Goal: Communication & Community: Answer question/provide support

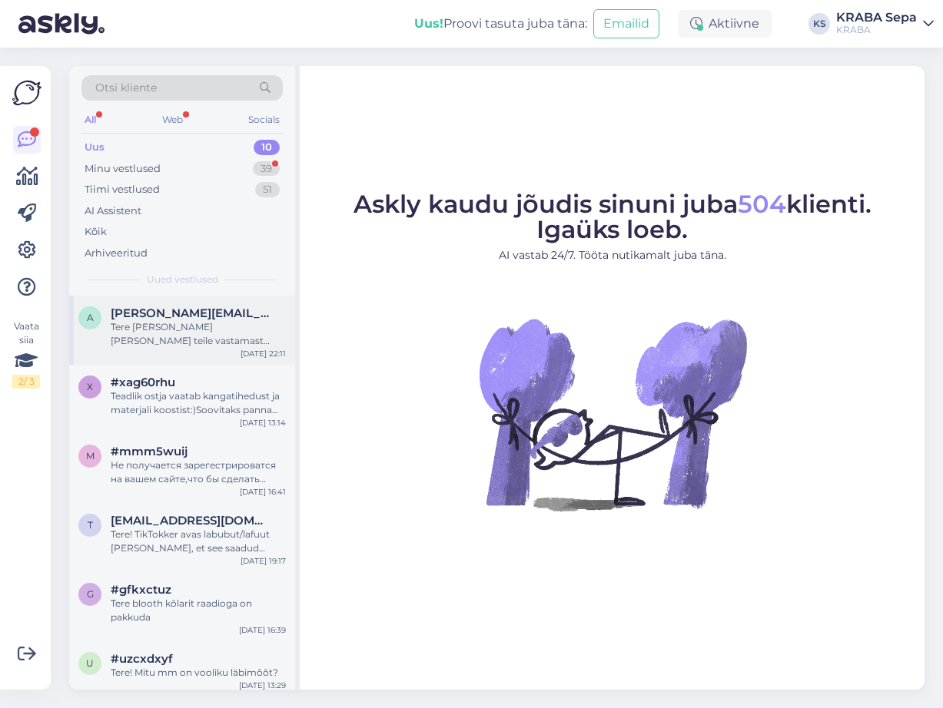
click at [184, 327] on div "Tere [PERSON_NAME] [PERSON_NAME] teile vastamast [GEOGRAPHIC_DATA] sepa turu no…" at bounding box center [198, 334] width 175 height 28
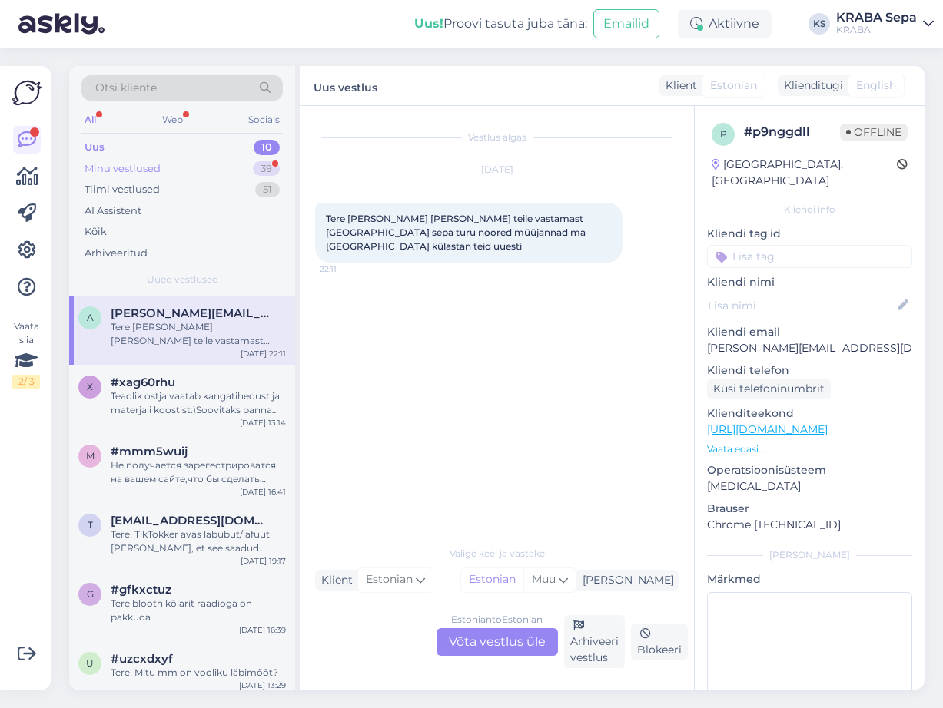
click at [190, 164] on div "Minu vestlused 39" at bounding box center [181, 169] width 201 height 22
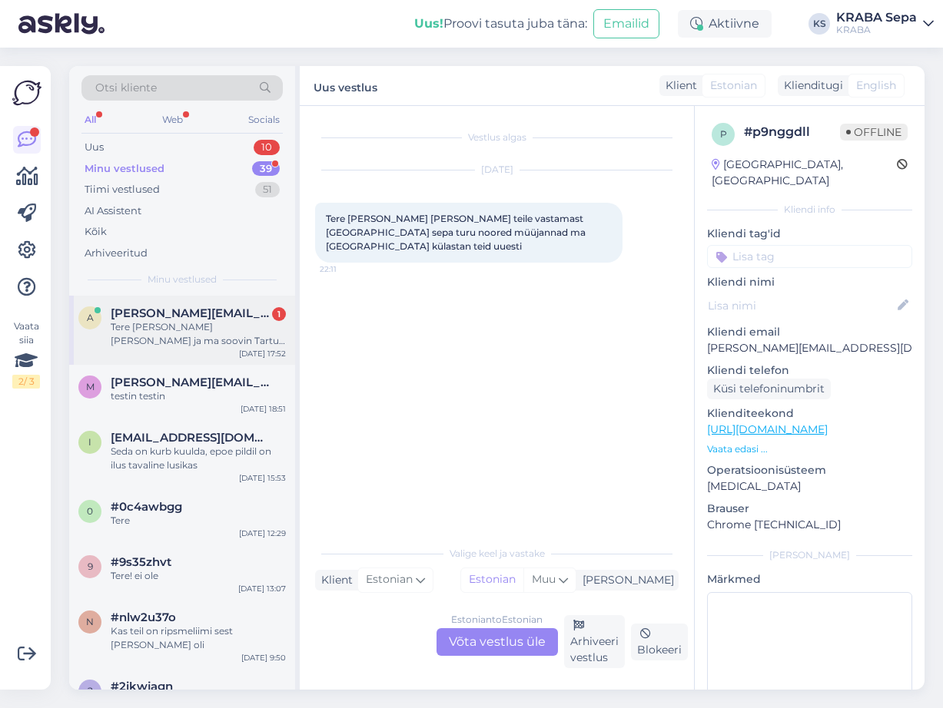
click at [199, 340] on div "Tere [PERSON_NAME] [PERSON_NAME] ja ma soovin Tartu Sepa Turu kraba poodi öelda…" at bounding box center [198, 334] width 175 height 28
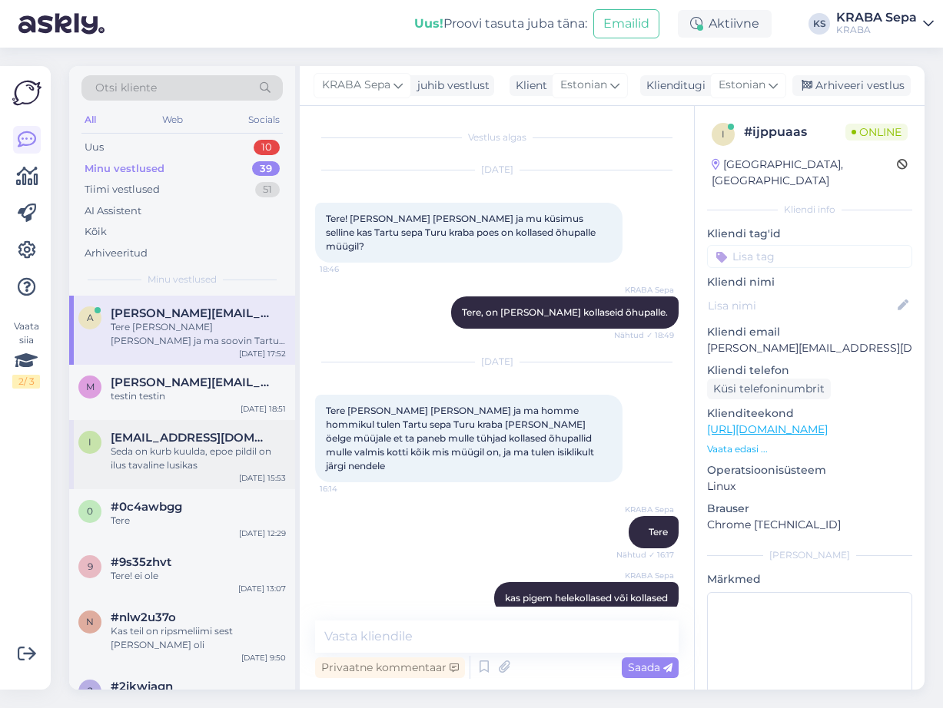
click at [233, 449] on div "Seda on kurb kuulda, epoe pildil on ilus tavaline lusikas" at bounding box center [198, 459] width 175 height 28
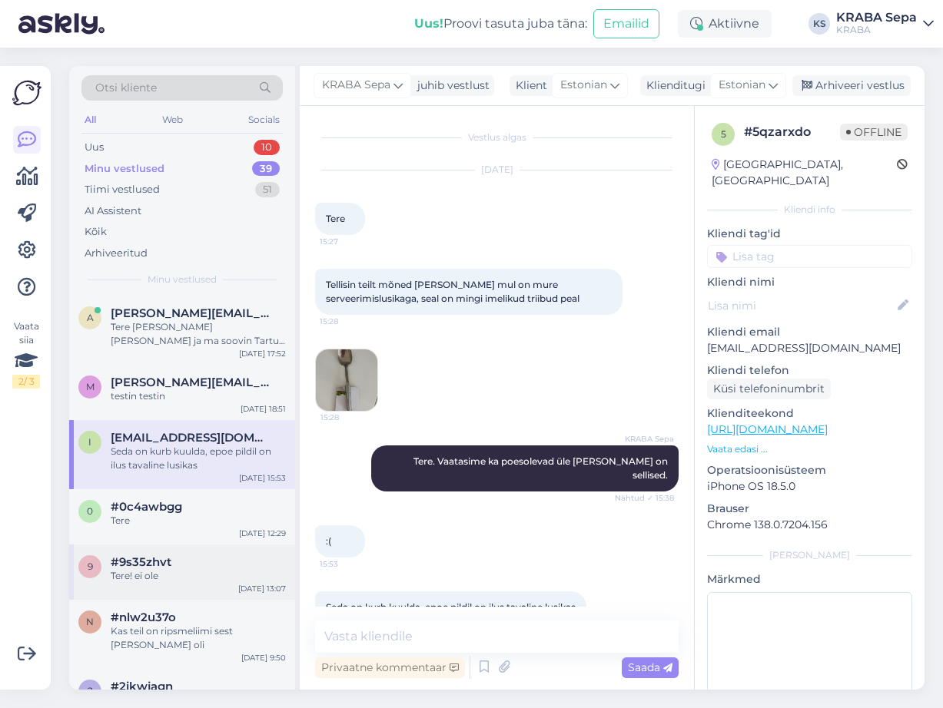
click at [176, 557] on div "#9s35zhvt" at bounding box center [198, 562] width 175 height 14
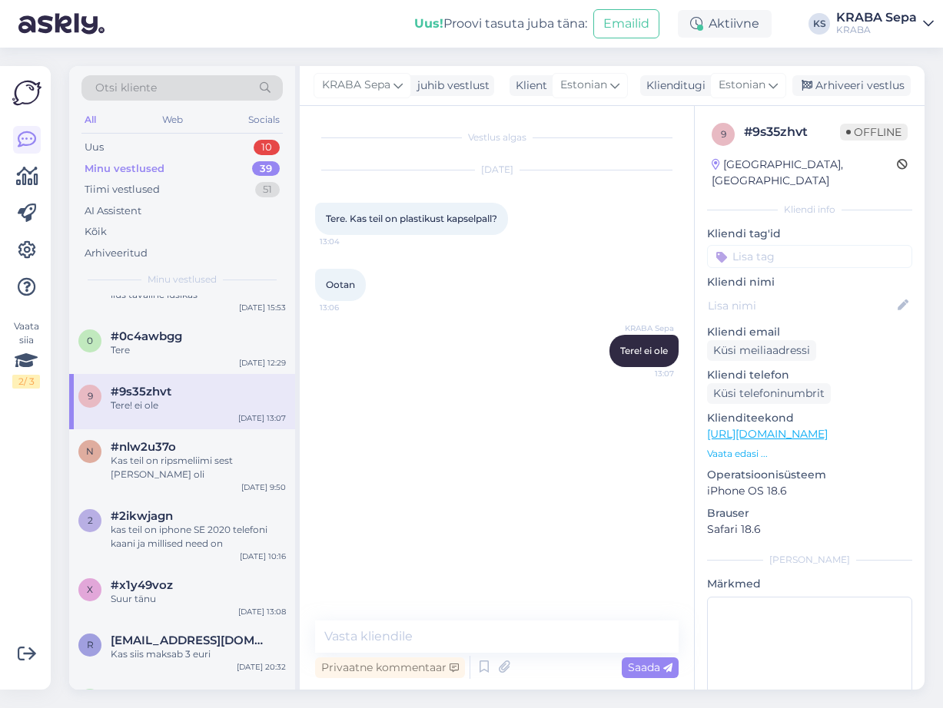
scroll to position [230, 0]
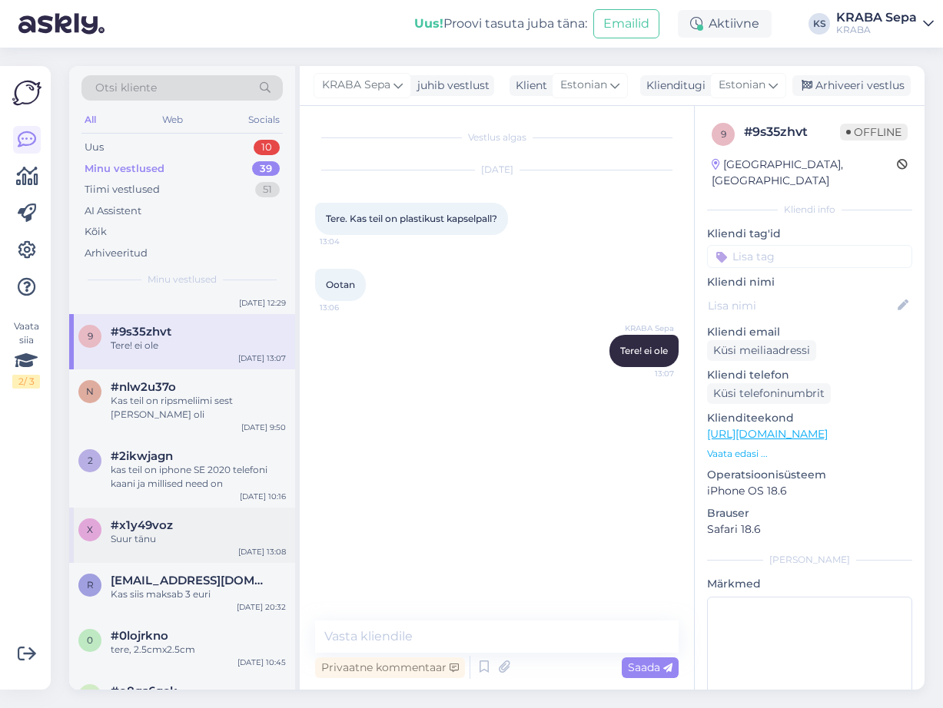
click at [184, 548] on div "x #x1y49voz Suur tänu [DATE] 13:08" at bounding box center [182, 535] width 226 height 55
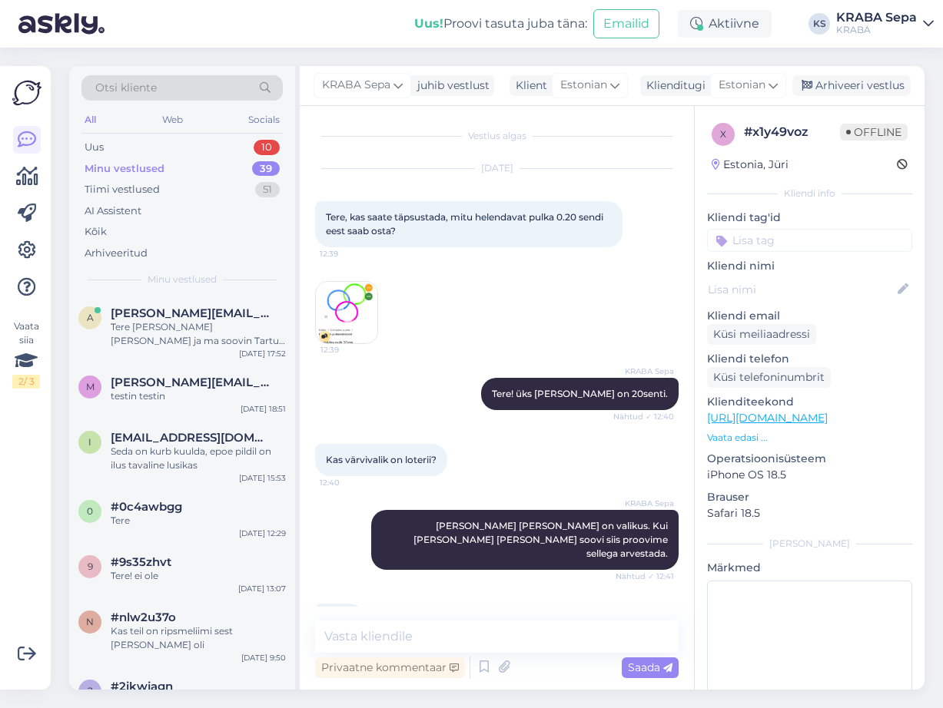
scroll to position [0, 0]
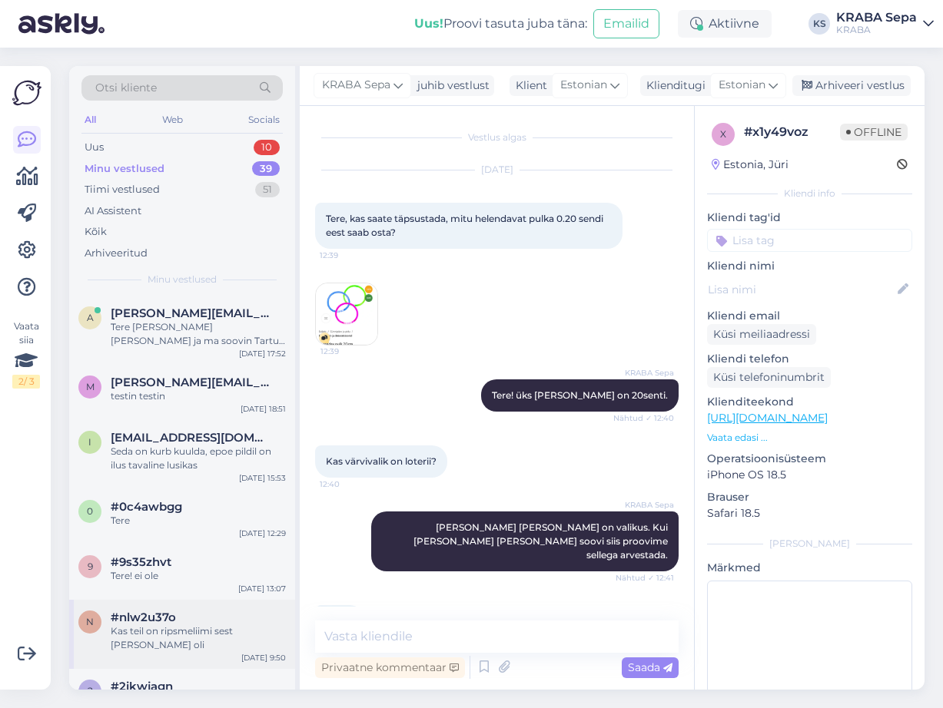
click at [201, 622] on div "#nlw2u37o" at bounding box center [198, 618] width 175 height 14
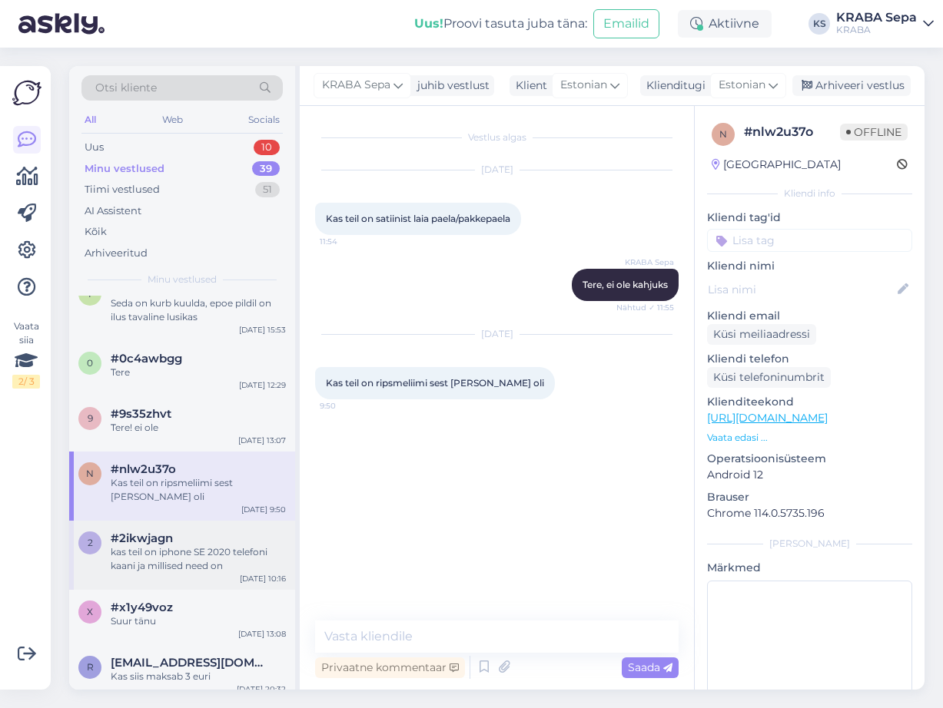
scroll to position [230, 0]
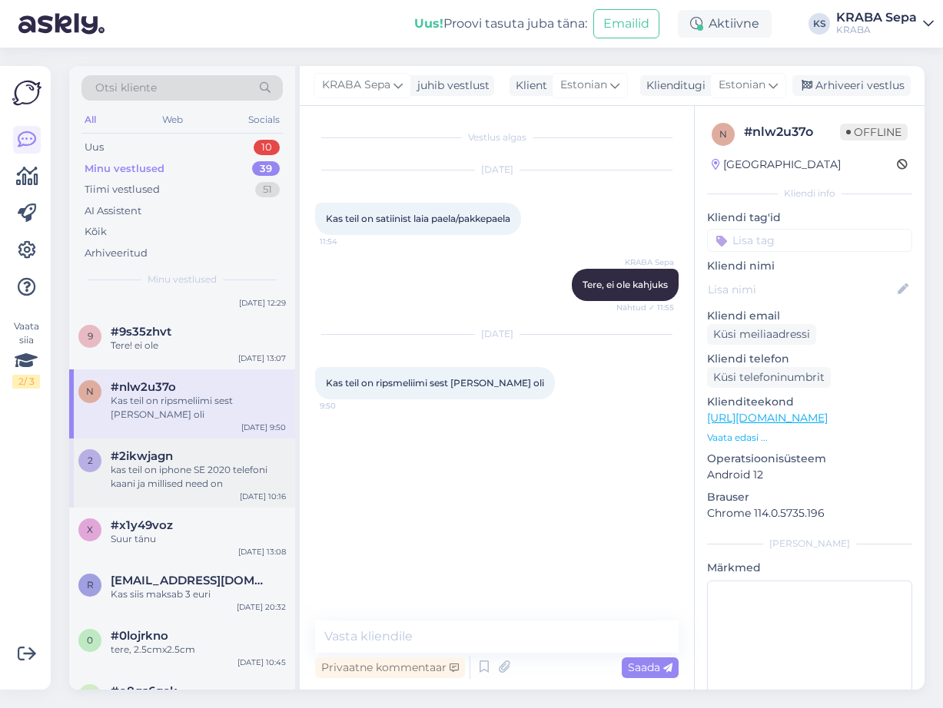
click at [223, 574] on span "[EMAIL_ADDRESS][DOMAIN_NAME]" at bounding box center [191, 581] width 160 height 14
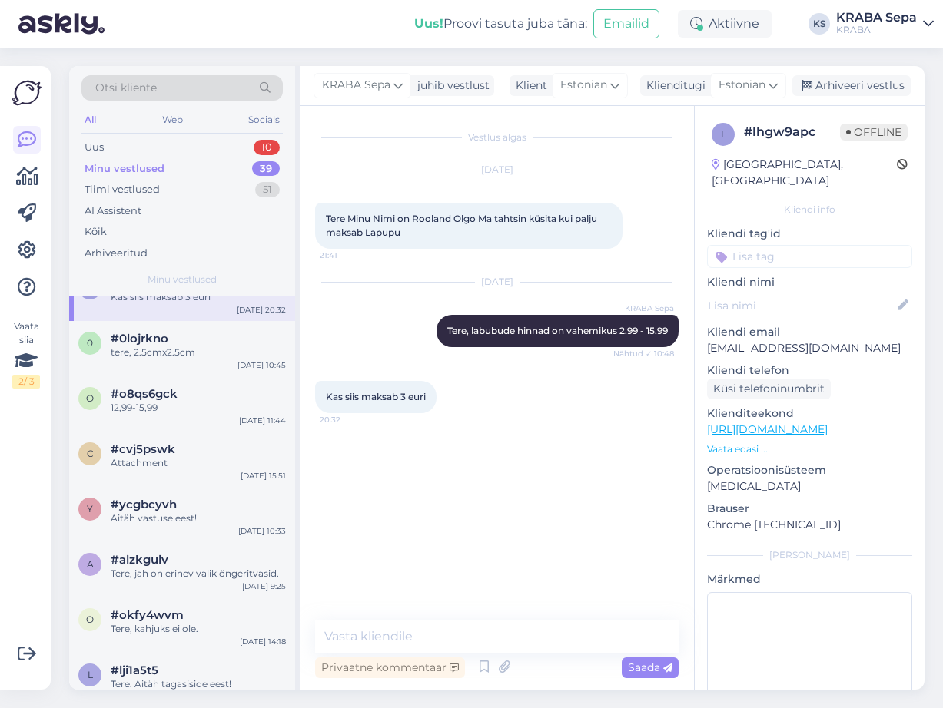
scroll to position [538, 0]
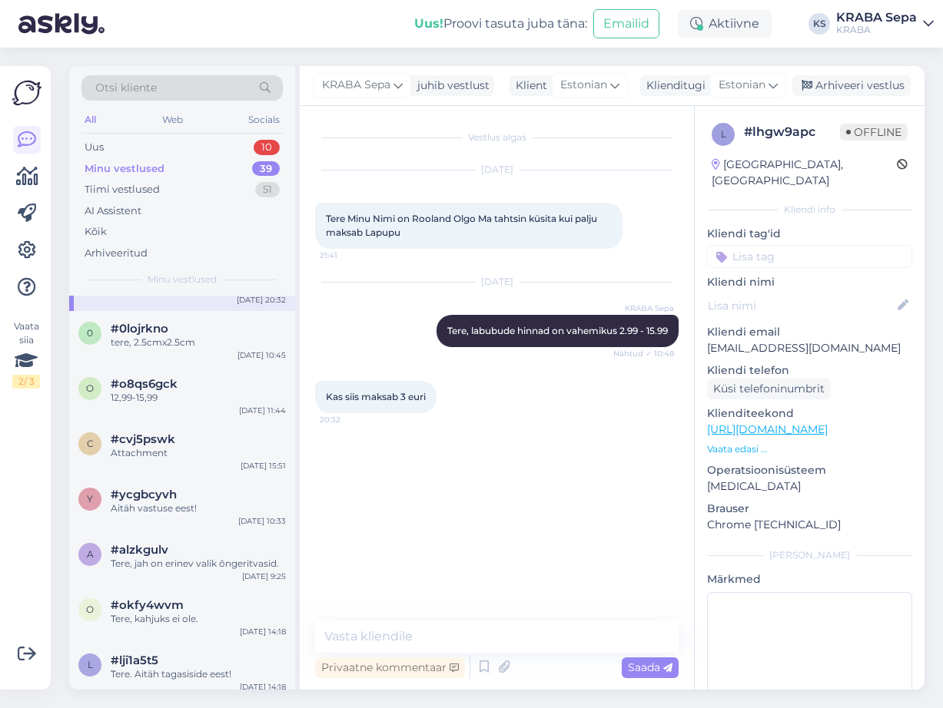
click at [223, 567] on div "a #alzkgulv Tere, jah on erinev valik õngeritvasid. [DATE] 9:25" at bounding box center [182, 559] width 226 height 55
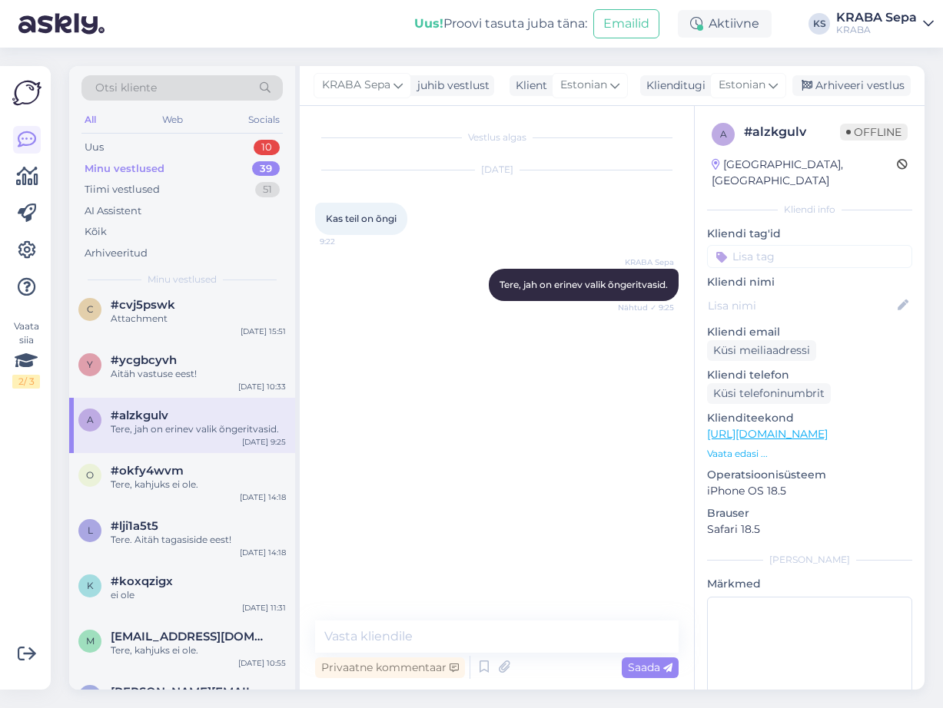
scroll to position [768, 0]
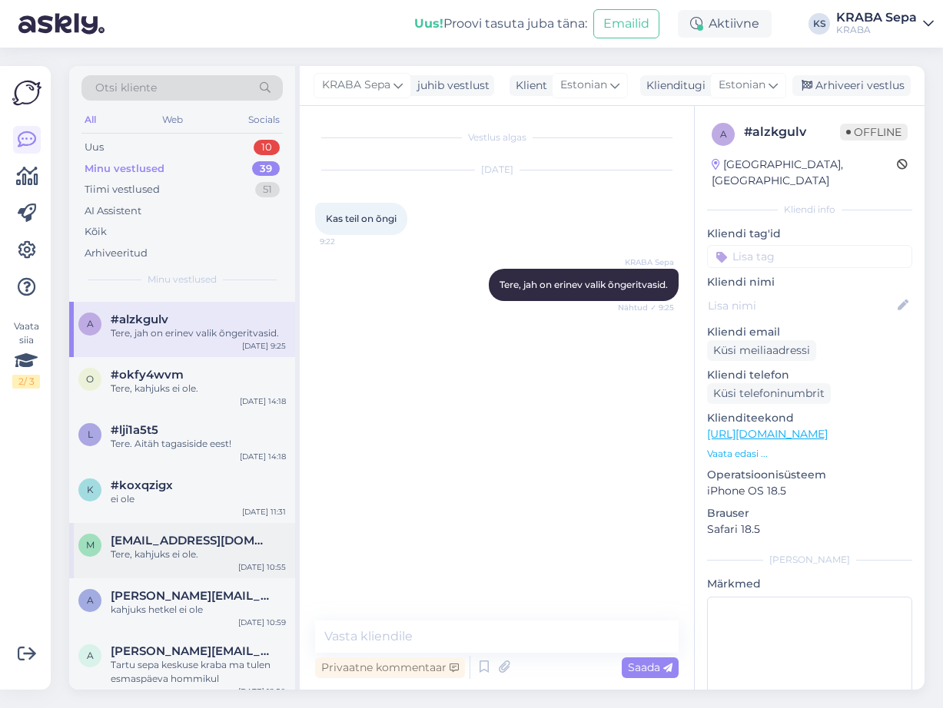
click at [225, 548] on div "m [EMAIL_ADDRESS][DOMAIN_NAME] Tere, kahjuks ei ole. [DATE] 10:55" at bounding box center [182, 550] width 226 height 55
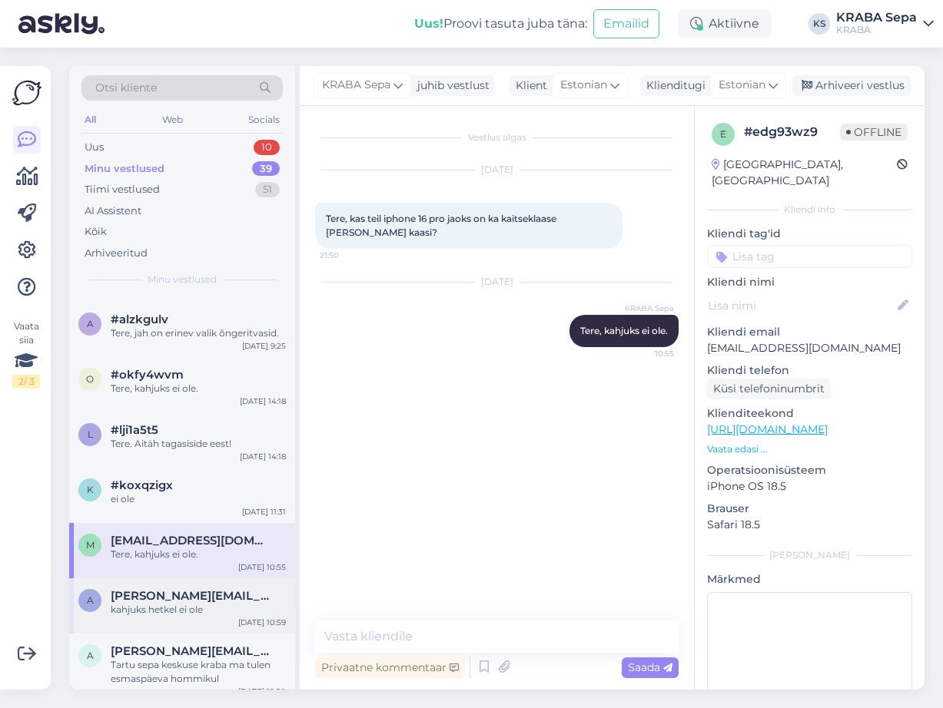
click at [190, 603] on div "kahjuks hetkel ei ole" at bounding box center [198, 610] width 175 height 14
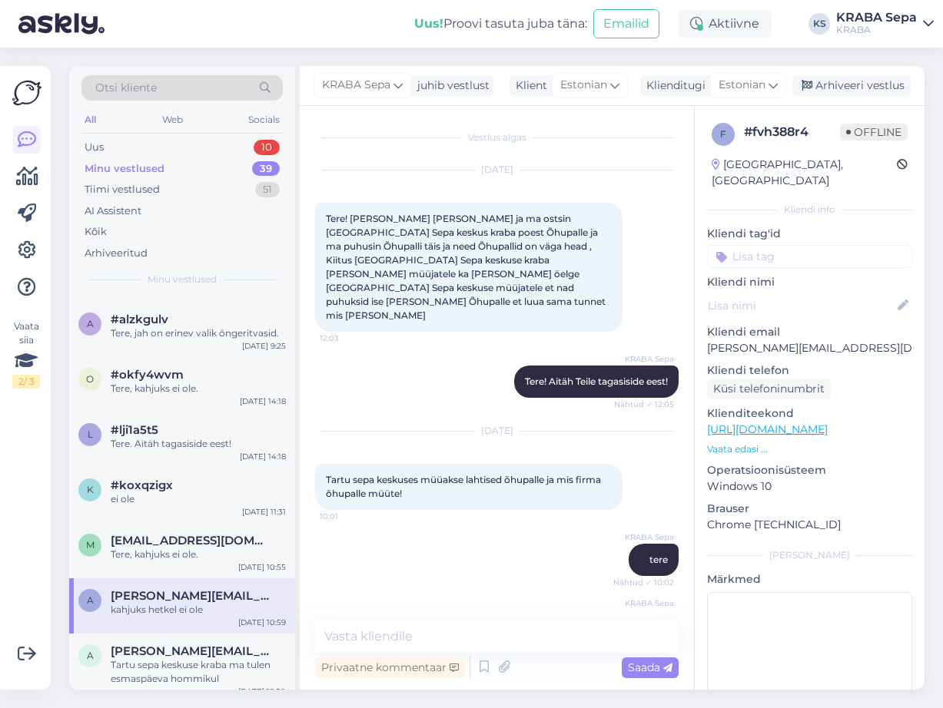
scroll to position [230, 0]
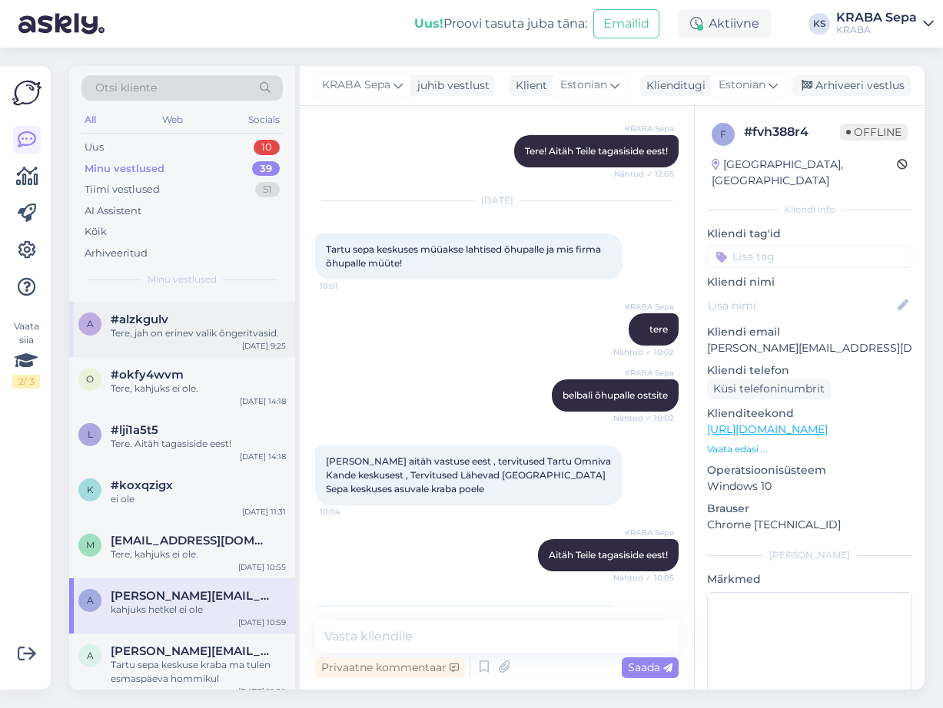
click at [224, 327] on div "Tere, jah on erinev valik õngeritvasid." at bounding box center [198, 334] width 175 height 14
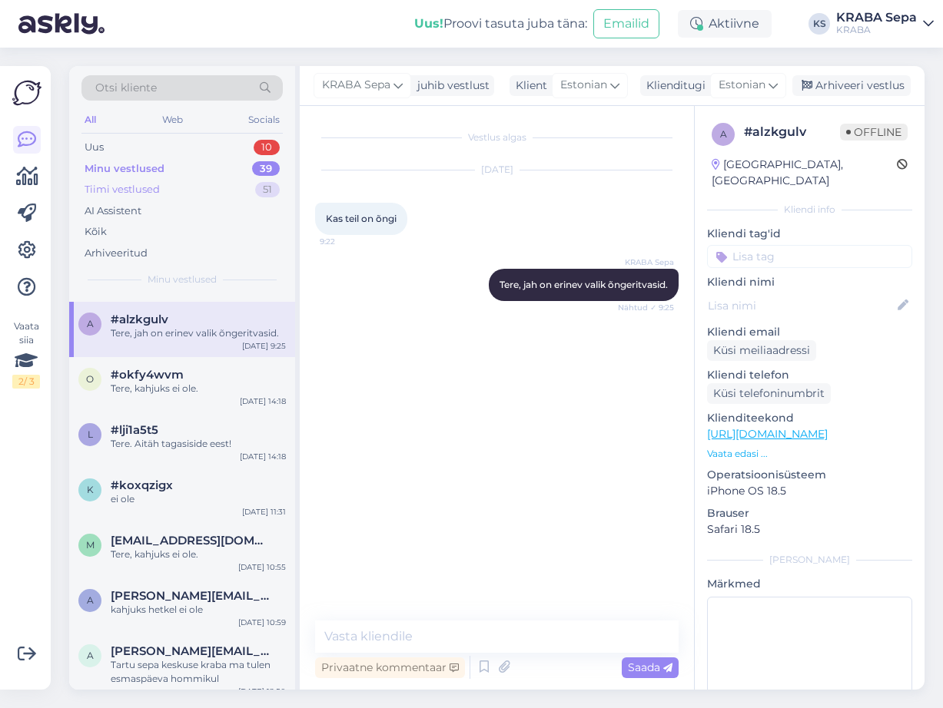
click at [207, 191] on div "Tiimi vestlused 51" at bounding box center [181, 190] width 201 height 22
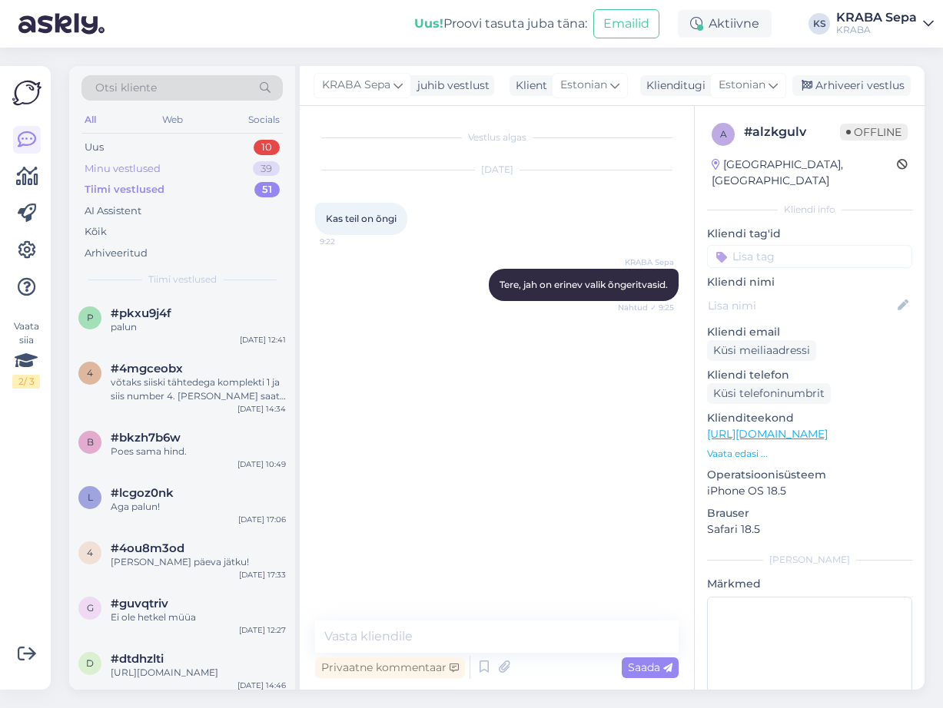
click at [215, 170] on div "Minu vestlused 39" at bounding box center [181, 169] width 201 height 22
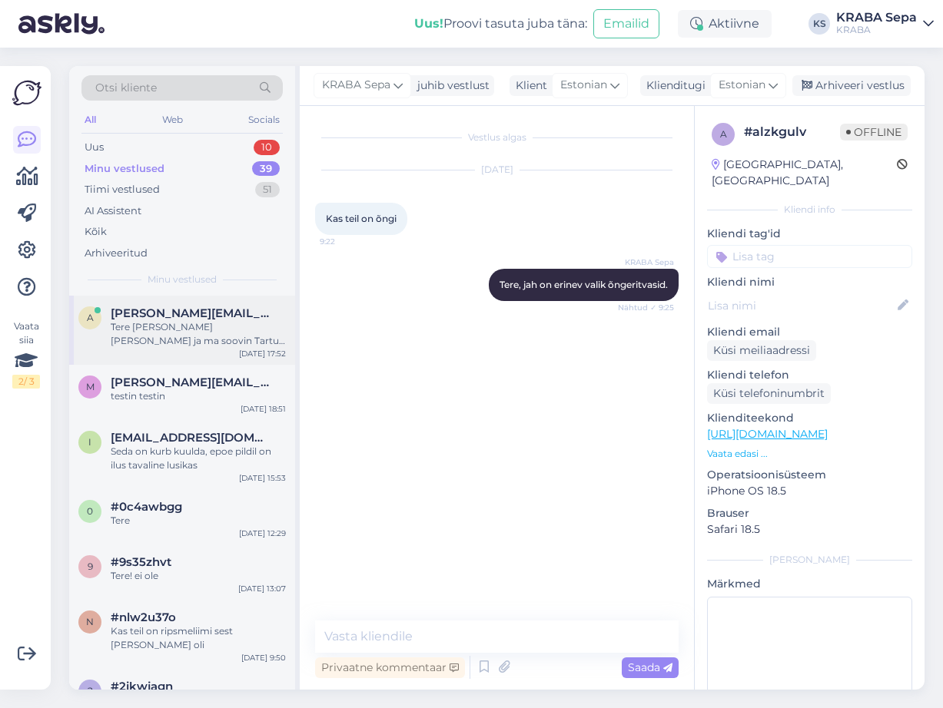
click at [204, 323] on div "Tere [PERSON_NAME] [PERSON_NAME] ja ma soovin Tartu Sepa Turu kraba poodi öelda…" at bounding box center [198, 334] width 175 height 28
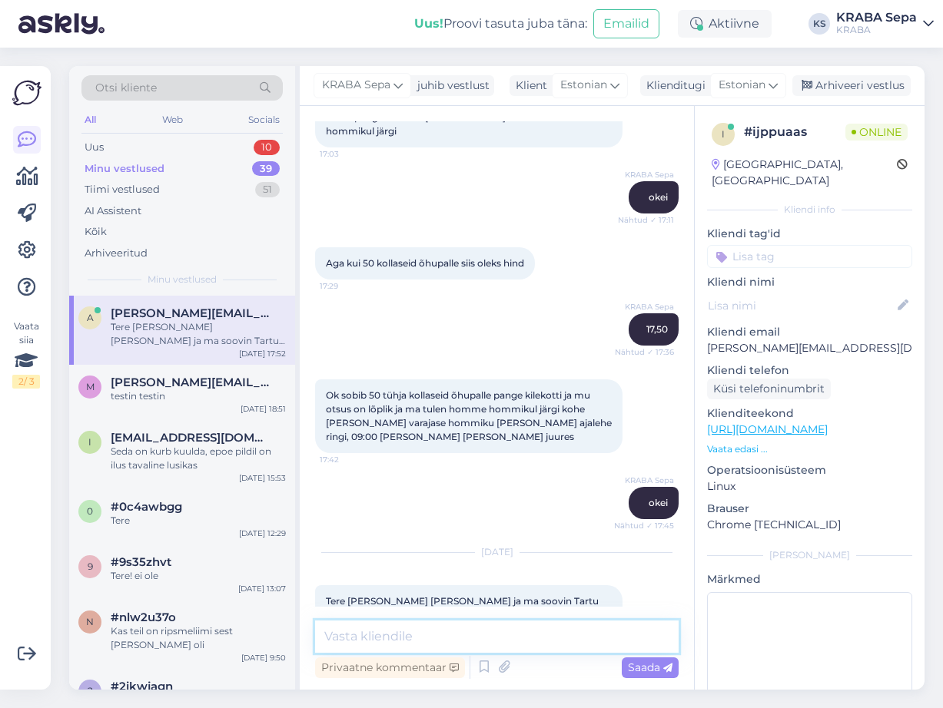
click at [469, 638] on textarea at bounding box center [496, 637] width 363 height 32
click at [741, 443] on p "Vaata edasi ..." at bounding box center [809, 450] width 205 height 14
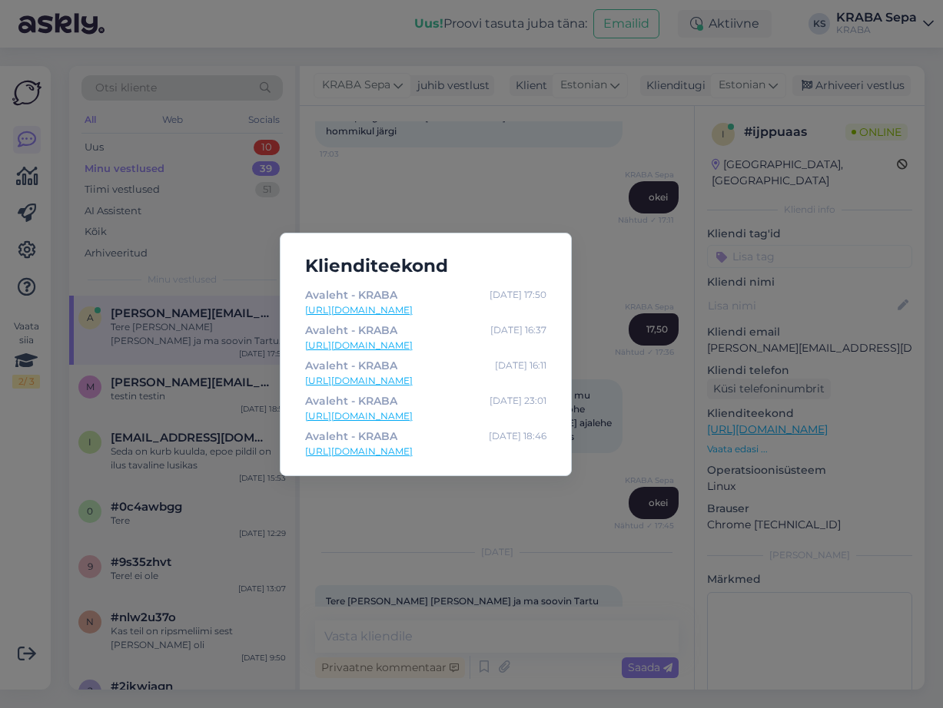
click at [645, 504] on div "Klienditeekond Avaleht - KRABA [DATE] 17:50 [URL][DOMAIN_NAME] Avaleht - KRABA …" at bounding box center [471, 354] width 943 height 708
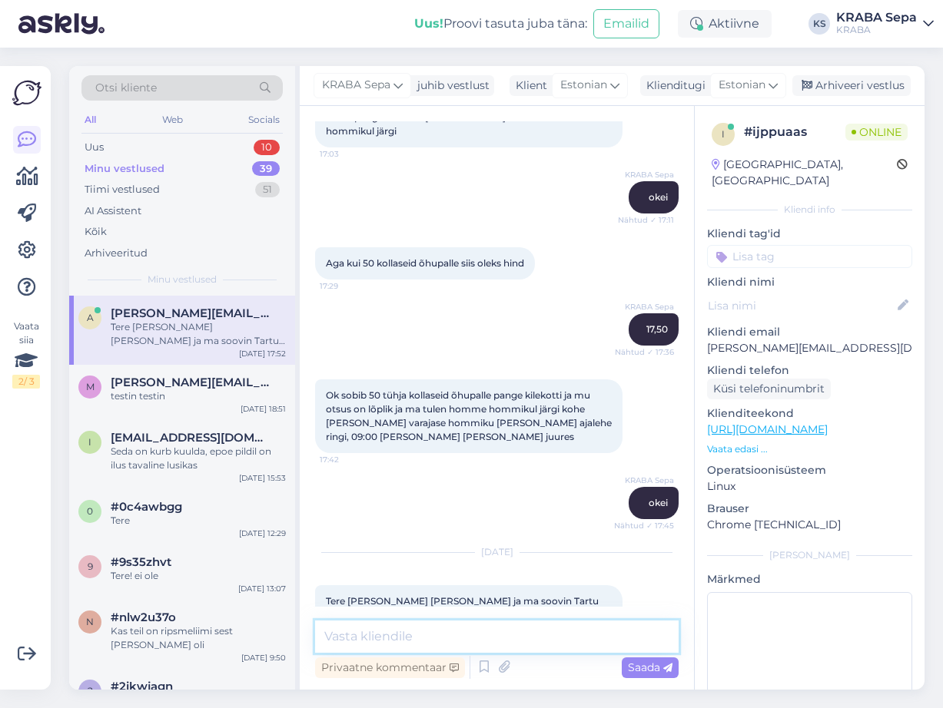
click at [417, 632] on textarea at bounding box center [496, 637] width 363 height 32
type textarea "t"
click at [393, 596] on div "[DATE] Tere [PERSON_NAME] [PERSON_NAME] ja ma soovin [GEOGRAPHIC_DATA] Sepa Tur…" at bounding box center [496, 599] width 363 height 126
click at [416, 629] on textarea at bounding box center [496, 637] width 363 height 32
